Goal: Check status: Check status

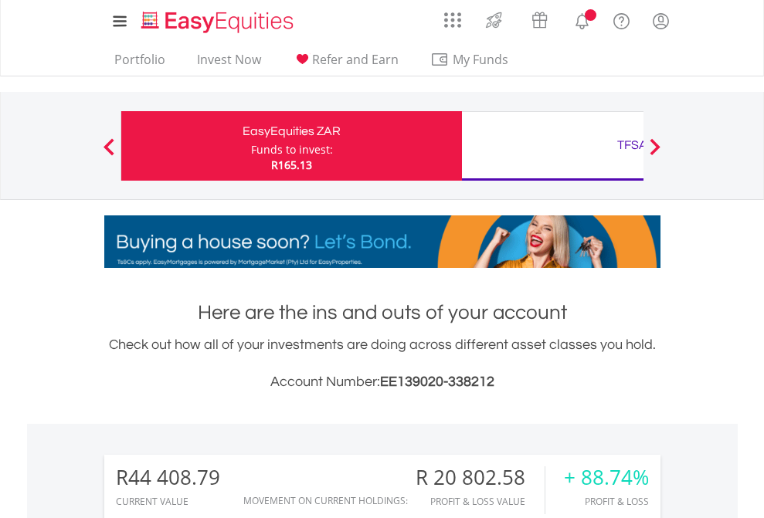
scroll to position [148, 243]
click at [251, 146] on div "Funds to invest:" at bounding box center [292, 149] width 82 height 15
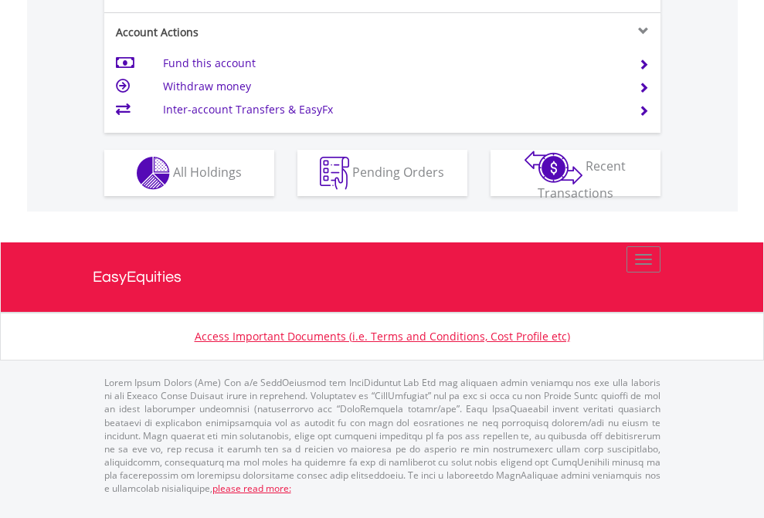
scroll to position [1450, 0]
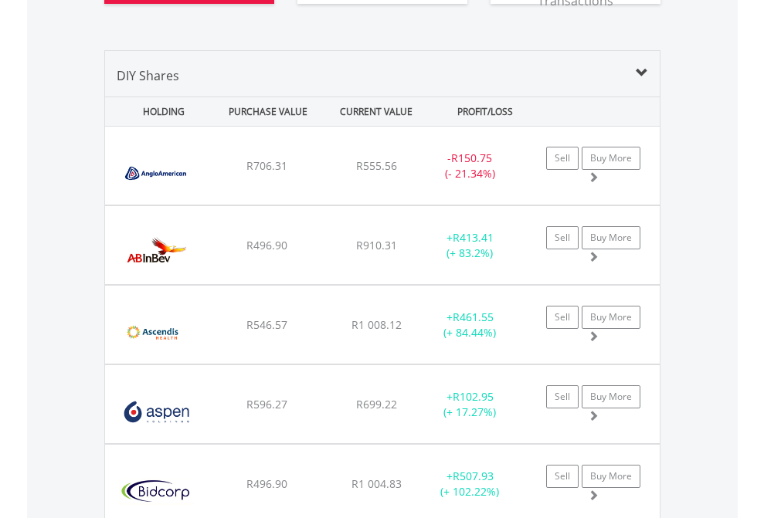
scroll to position [1842, 0]
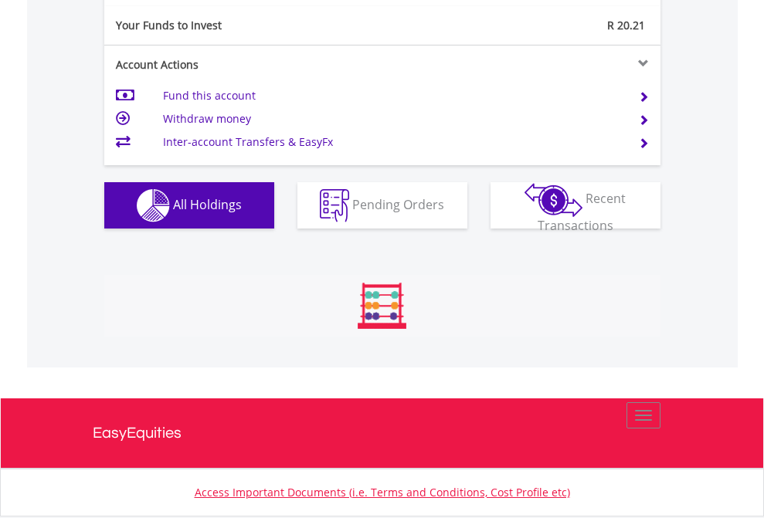
scroll to position [148, 243]
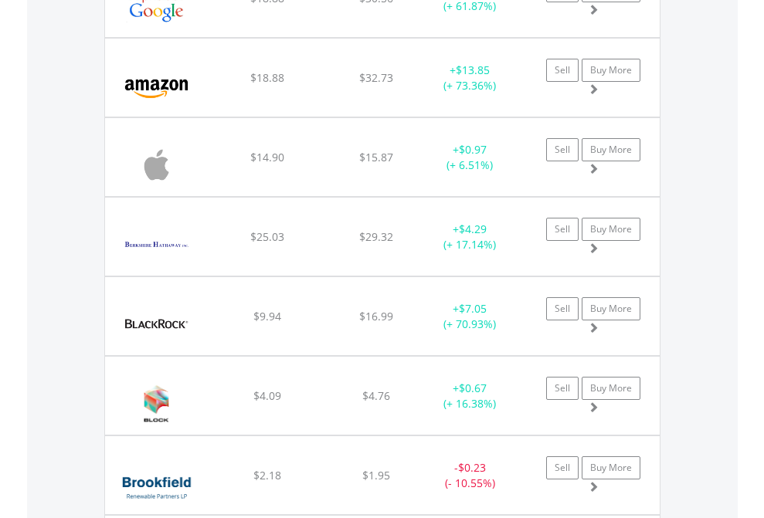
scroll to position [148, 243]
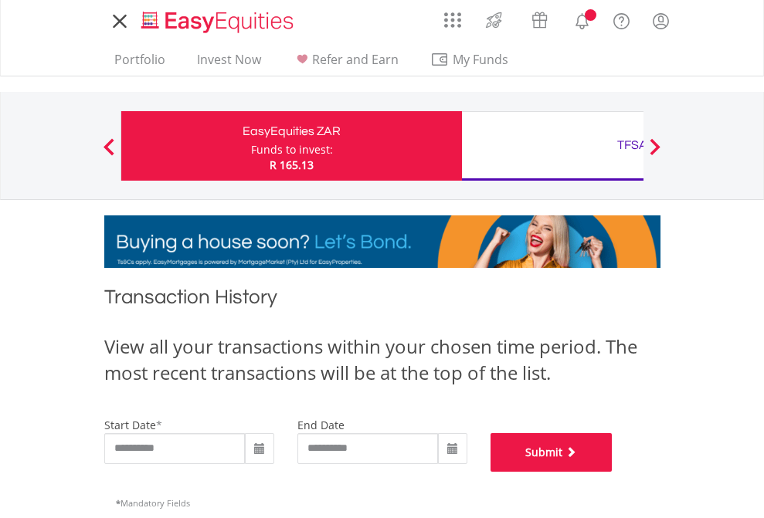
click at [613, 472] on button "Submit" at bounding box center [552, 452] width 122 height 39
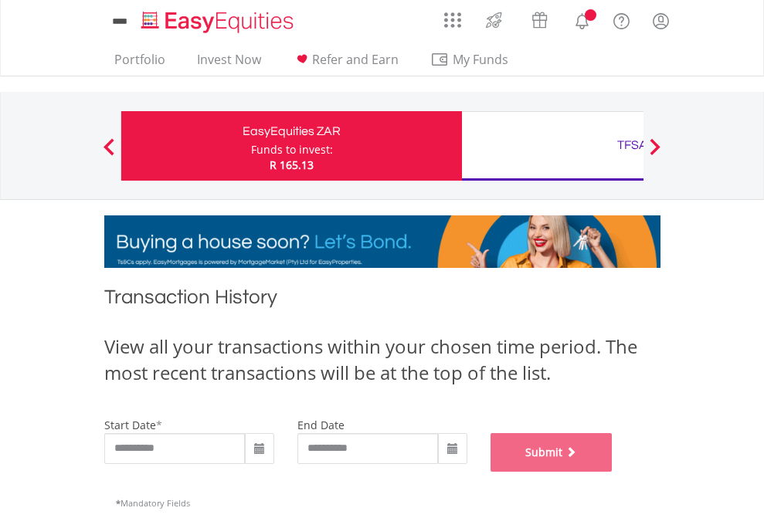
scroll to position [627, 0]
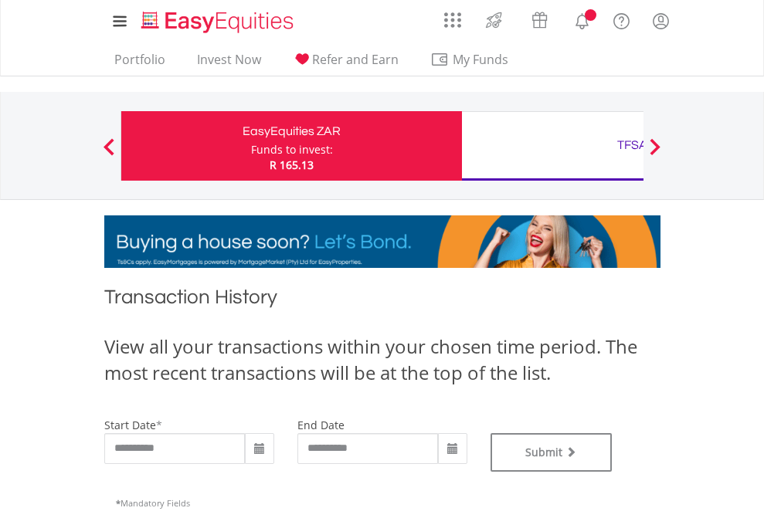
click at [552, 146] on div "TFSA" at bounding box center [632, 145] width 322 height 22
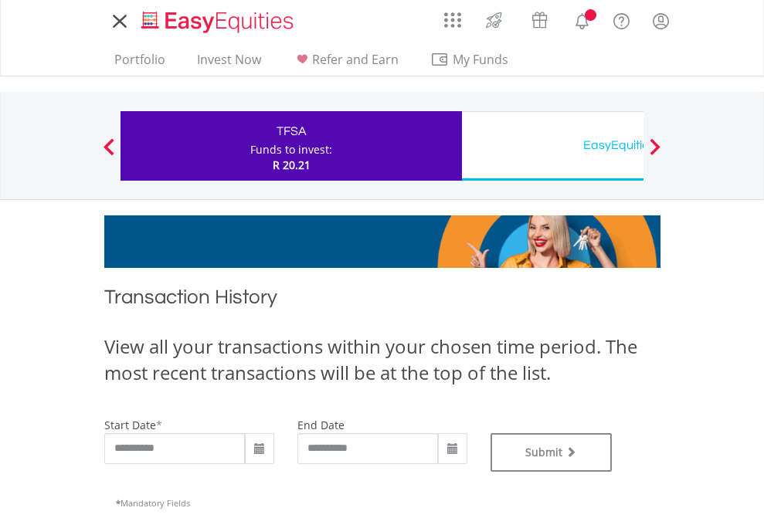
type input "**********"
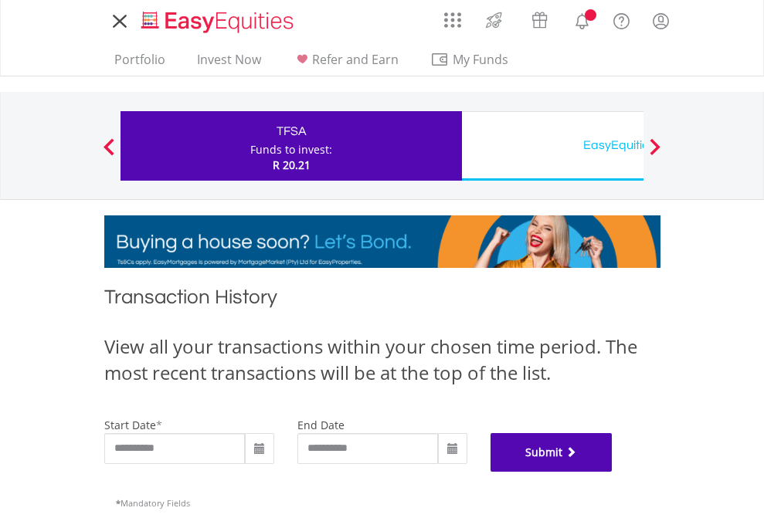
click at [613, 472] on button "Submit" at bounding box center [552, 452] width 122 height 39
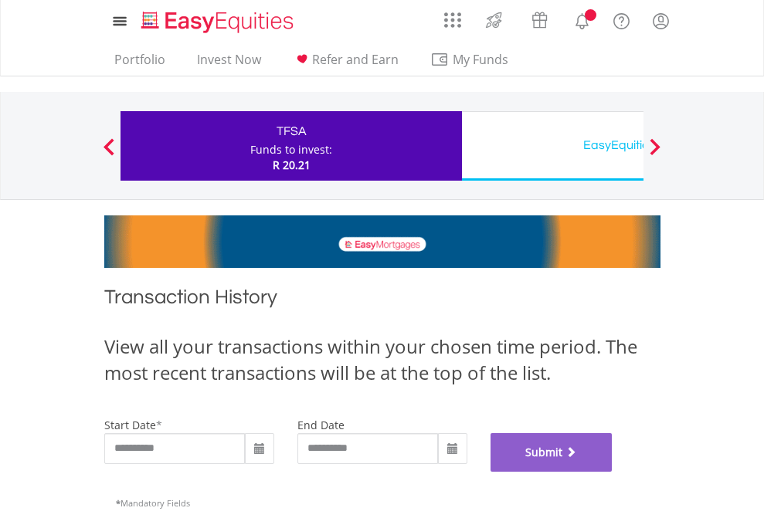
scroll to position [627, 0]
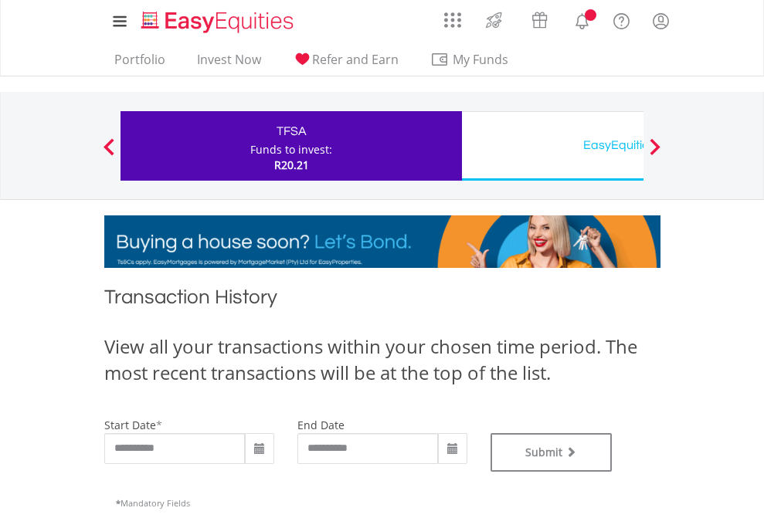
click at [552, 146] on div "EasyEquities USD" at bounding box center [632, 145] width 322 height 22
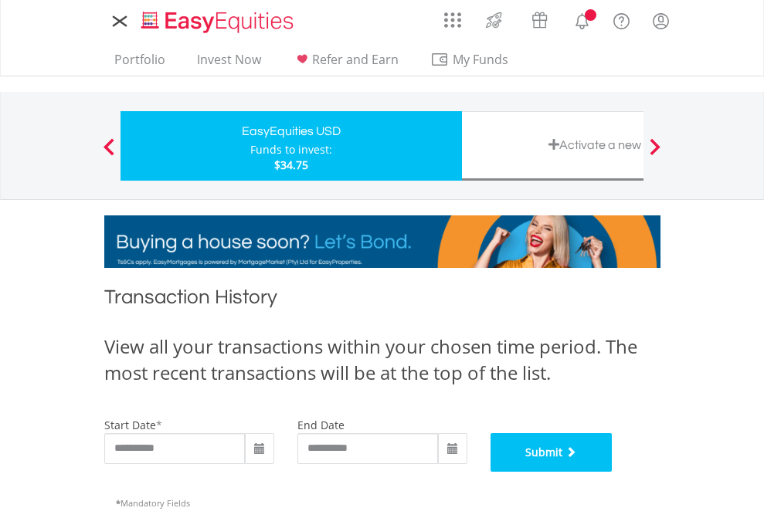
click at [613, 472] on button "Submit" at bounding box center [552, 452] width 122 height 39
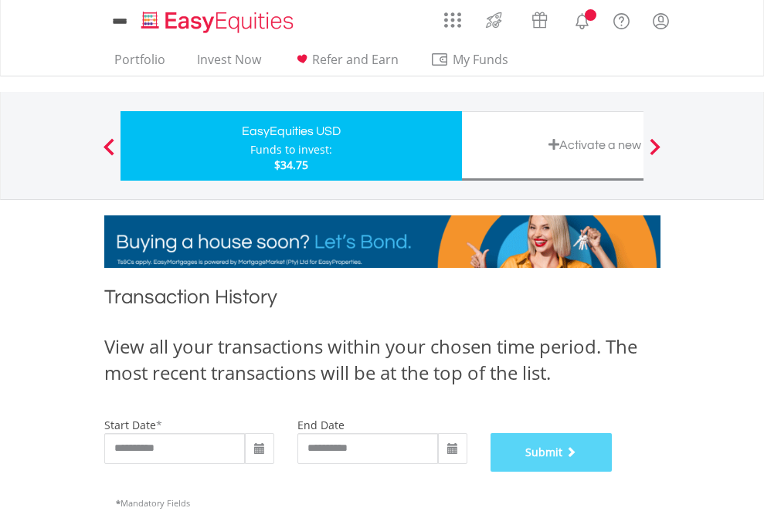
scroll to position [627, 0]
